Goal: Complete application form

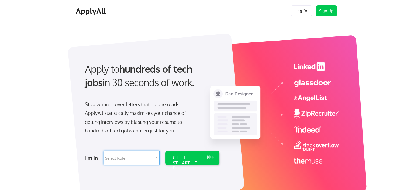
click at [120, 158] on select "Select Role Software Engineering Product Management Customer Success Sales UI/U…" at bounding box center [132, 158] width 56 height 14
select select ""technical_project_program_mgmt""
click at [104, 151] on select "Select Role Software Engineering Product Management Customer Success Sales UI/U…" at bounding box center [132, 158] width 56 height 14
select select ""technical_project_program_mgmt""
click at [183, 158] on div "GET STARTED" at bounding box center [187, 163] width 29 height 16
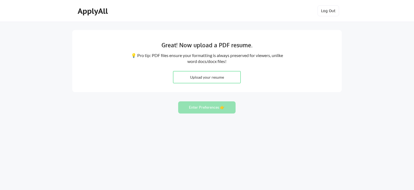
click at [207, 77] on input "file" at bounding box center [207, 77] width 67 height 12
type input "C:\fakepath\KAILASH PARBHOO_CV_4.pdf"
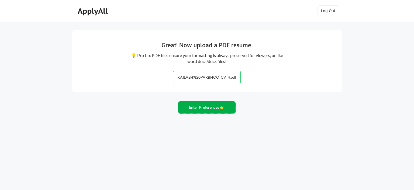
click at [204, 107] on button "Enter Preferences 👉" at bounding box center [206, 107] width 57 height 12
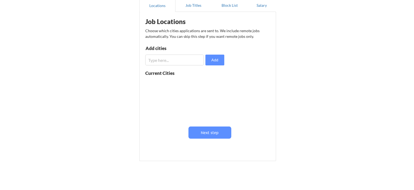
scroll to position [62, 0]
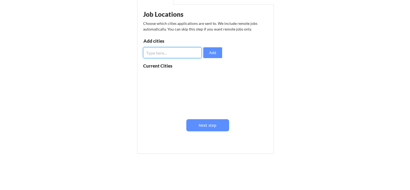
click at [159, 53] on input "input" at bounding box center [172, 52] width 59 height 11
type input "Johannesburg"
click at [210, 53] on button "Add" at bounding box center [212, 52] width 19 height 11
click at [155, 49] on input "input" at bounding box center [172, 52] width 59 height 11
type input "Cape Town"
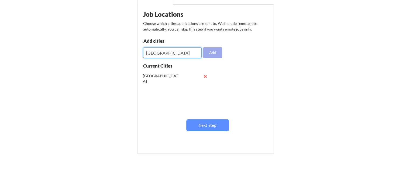
click at [221, 52] on button "Add" at bounding box center [212, 52] width 19 height 11
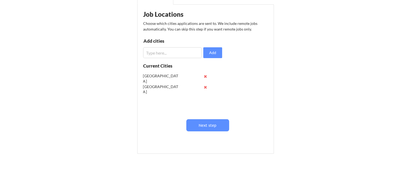
click at [152, 53] on input "input" at bounding box center [172, 52] width 59 height 11
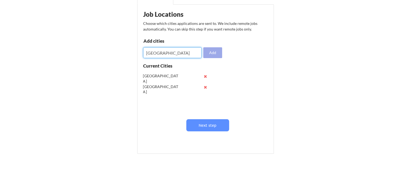
type input "Mauritius"
click at [214, 52] on button "Add" at bounding box center [212, 52] width 19 height 11
click at [157, 57] on input "input" at bounding box center [172, 52] width 59 height 11
type input "Dubai"
click at [215, 52] on button "Add" at bounding box center [212, 52] width 19 height 11
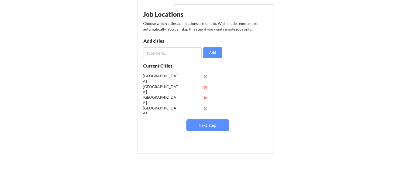
click at [152, 52] on input "input" at bounding box center [172, 52] width 59 height 11
click at [206, 124] on button "Next step" at bounding box center [207, 125] width 43 height 12
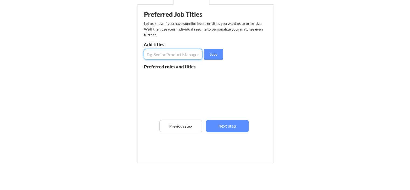
click at [169, 54] on input "input" at bounding box center [173, 54] width 59 height 11
type input "P"
click at [226, 126] on button "Next step" at bounding box center [227, 126] width 43 height 12
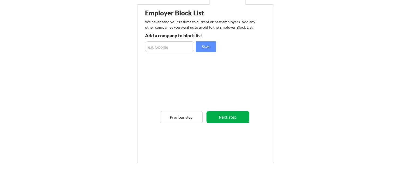
click at [226, 118] on button "Next step" at bounding box center [228, 117] width 43 height 12
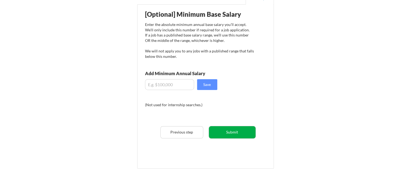
click at [232, 131] on button "Submit" at bounding box center [232, 132] width 47 height 12
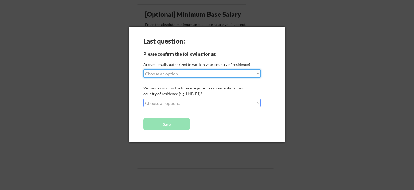
click at [168, 74] on select "Choose an option... Yes, I am a US Citizen Yes, I am a Canadian Citizen Yes, I …" at bounding box center [202, 73] width 117 height 8
click at [144, 69] on select "Choose an option... Yes, I am a US Citizen Yes, I am a Canadian Citizen Yes, I …" at bounding box center [202, 73] width 117 height 8
click at [162, 74] on select "Choose an option... Yes, I am a US Citizen Yes, I am a Canadian Citizen Yes, I …" at bounding box center [202, 73] width 117 height 8
select select ""yes__i_am_an_other_permanent_resident""
click at [144, 69] on select "Choose an option... Yes, I am a US Citizen Yes, I am a Canadian Citizen Yes, I …" at bounding box center [202, 73] width 117 height 8
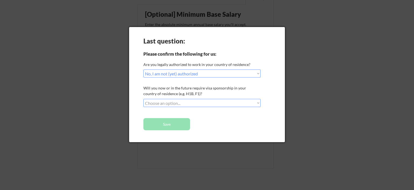
click at [161, 103] on select "Choose an option... No, I will not need sponsorship Yes, I will need sponsorship" at bounding box center [202, 103] width 117 height 8
select select ""no__i_will_not_need_sponsorship""
click at [144, 99] on select "Choose an option... No, I will not need sponsorship Yes, I will need sponsorship" at bounding box center [202, 103] width 117 height 8
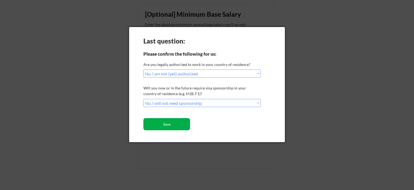
click at [170, 123] on button "Save" at bounding box center [167, 124] width 47 height 12
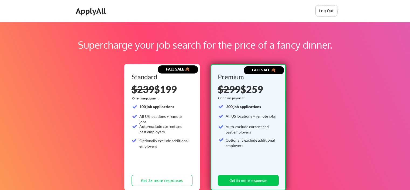
click at [327, 10] on button "Log Out" at bounding box center [327, 10] width 22 height 11
